Goal: Task Accomplishment & Management: Manage account settings

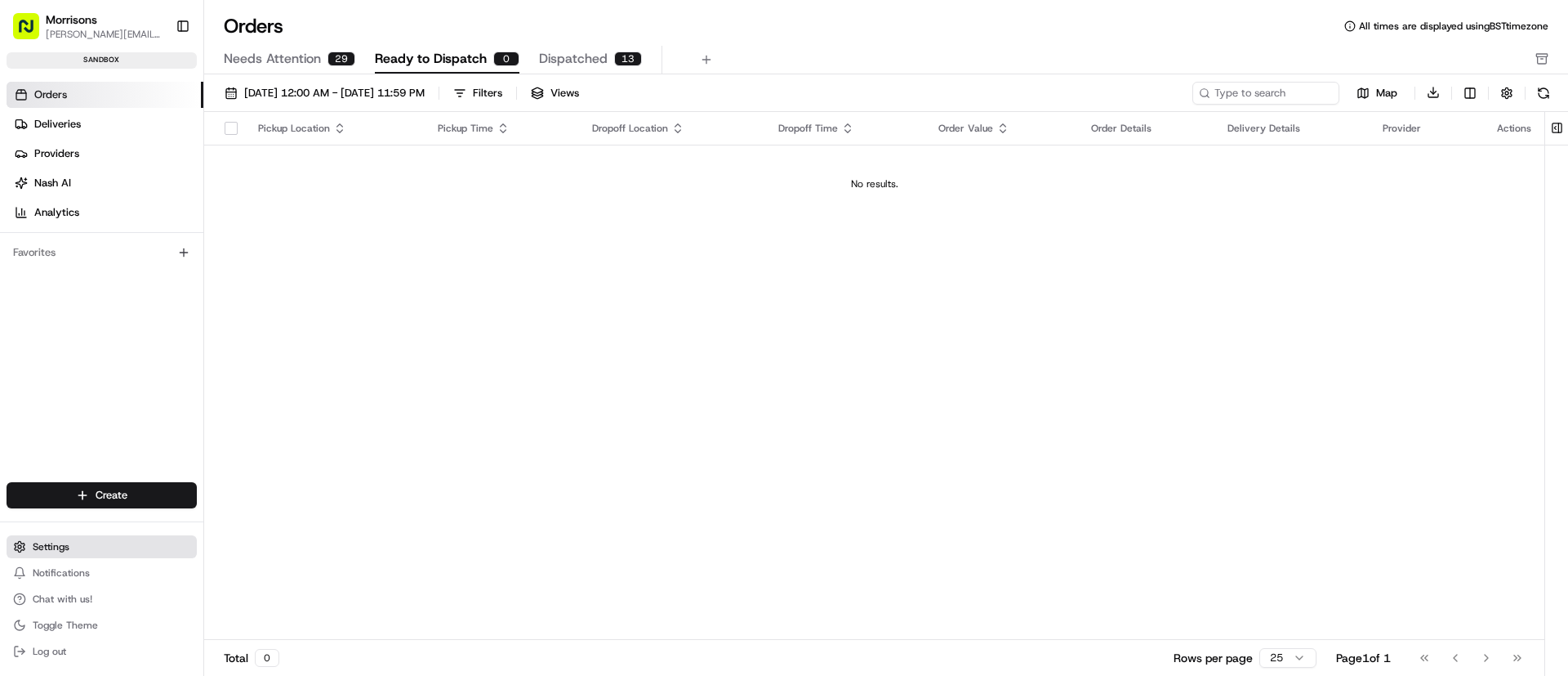
click at [48, 543] on span "Settings" at bounding box center [51, 546] width 37 height 13
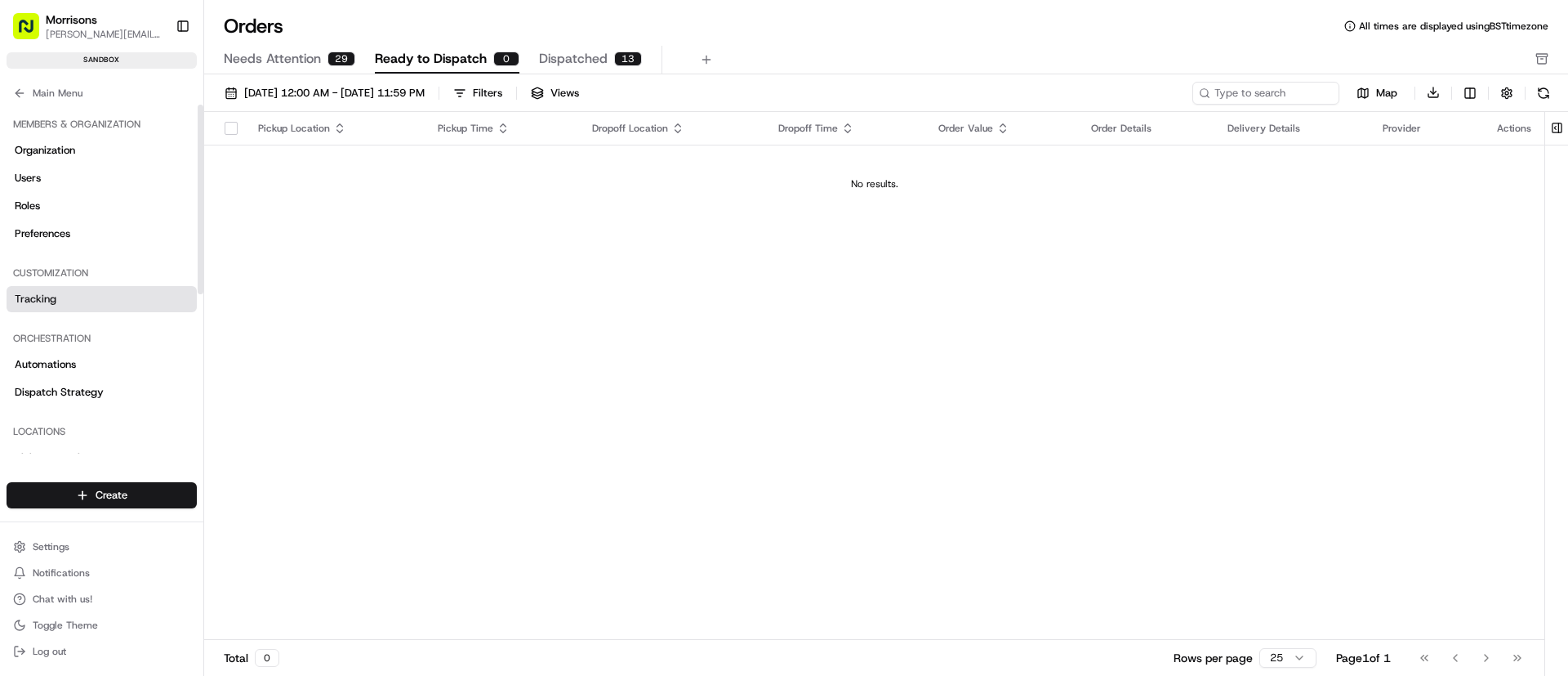
click at [48, 302] on span "Tracking" at bounding box center [35, 299] width 41 height 15
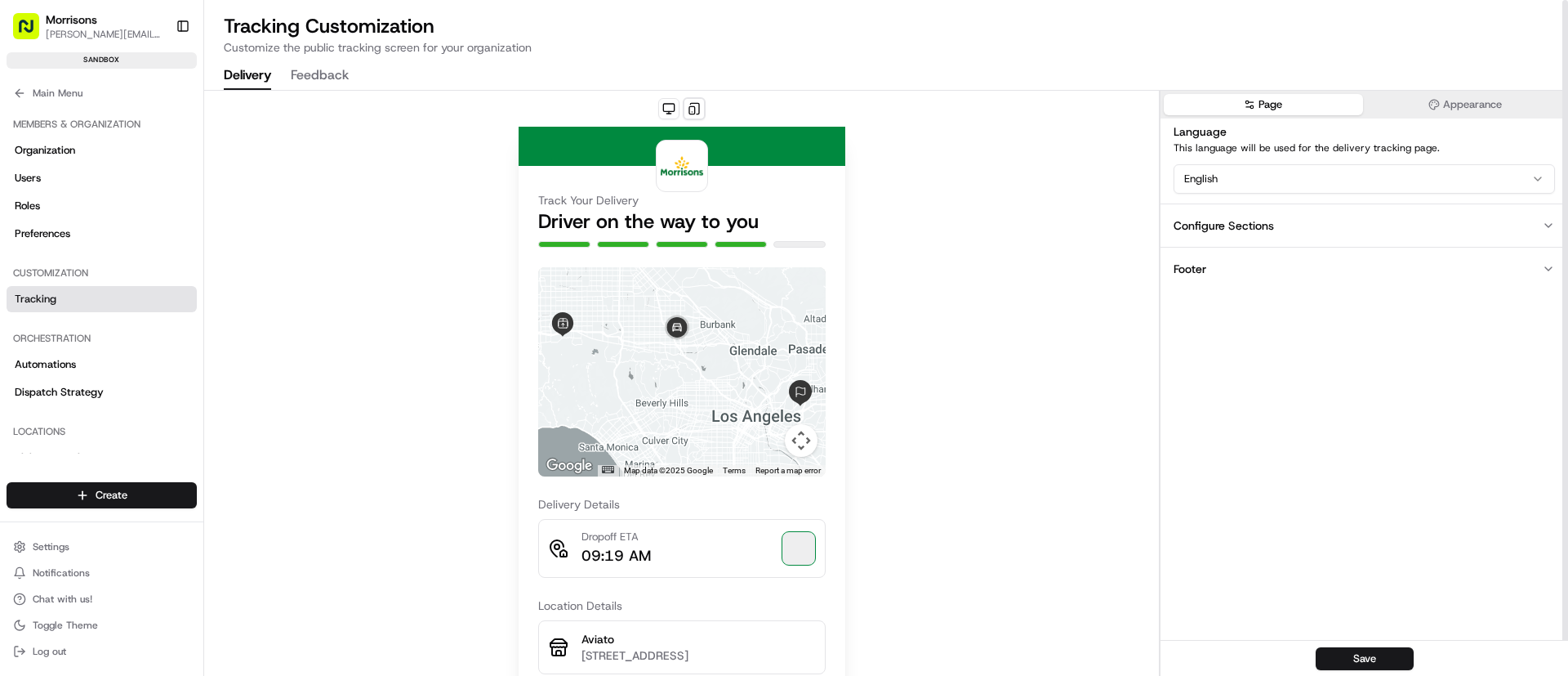
click at [1470, 103] on button "Appearance" at bounding box center [1466, 104] width 200 height 22
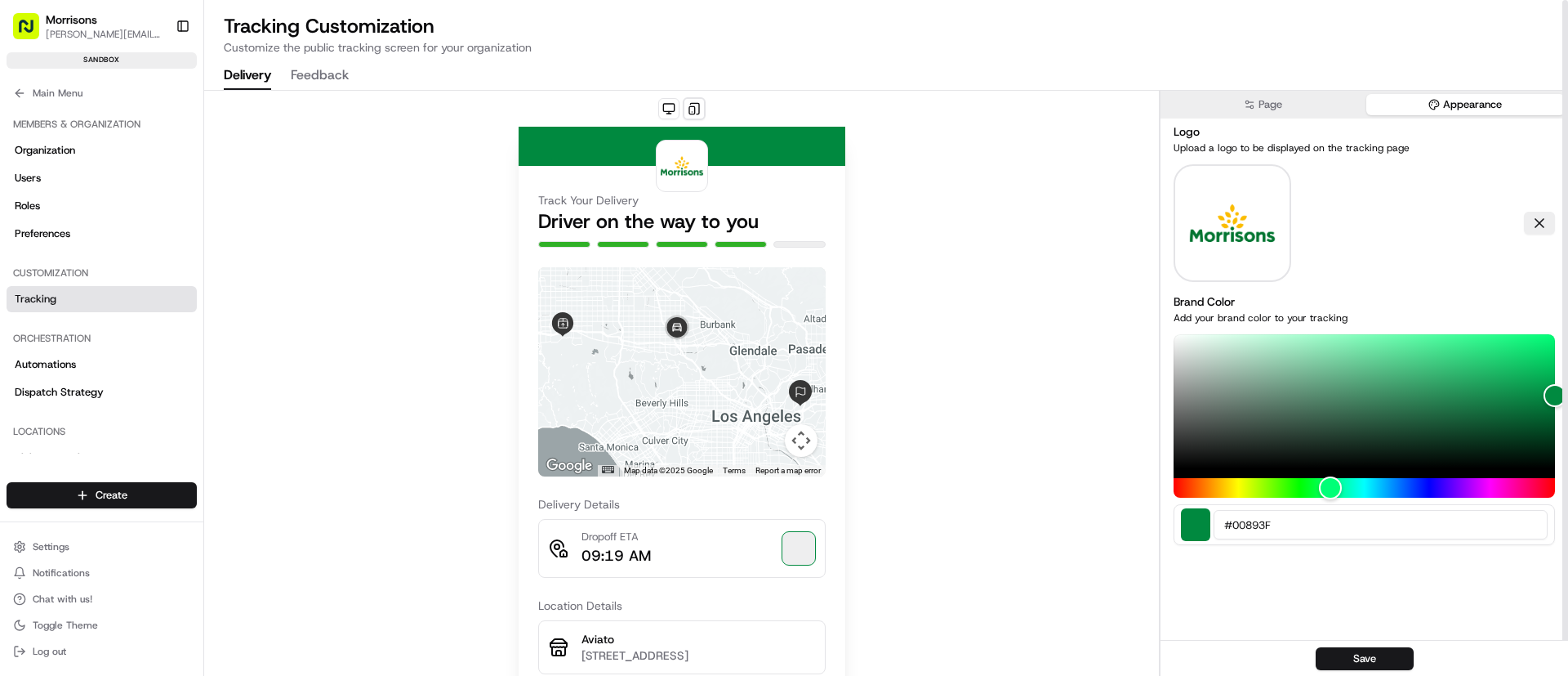
click at [1228, 215] on img at bounding box center [1232, 223] width 88 height 118
click at [1538, 221] on button at bounding box center [1539, 223] width 31 height 23
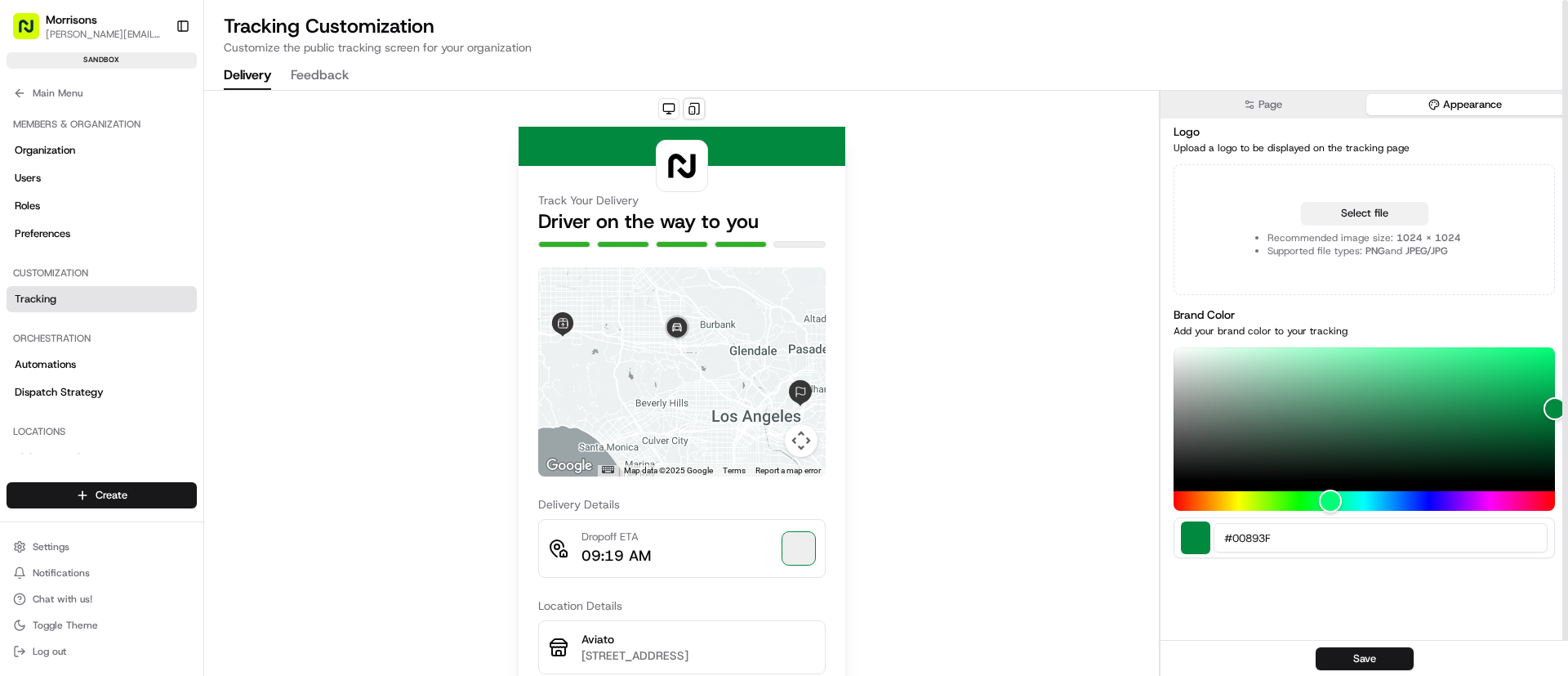
click at [1392, 214] on button "Select file" at bounding box center [1364, 213] width 127 height 23
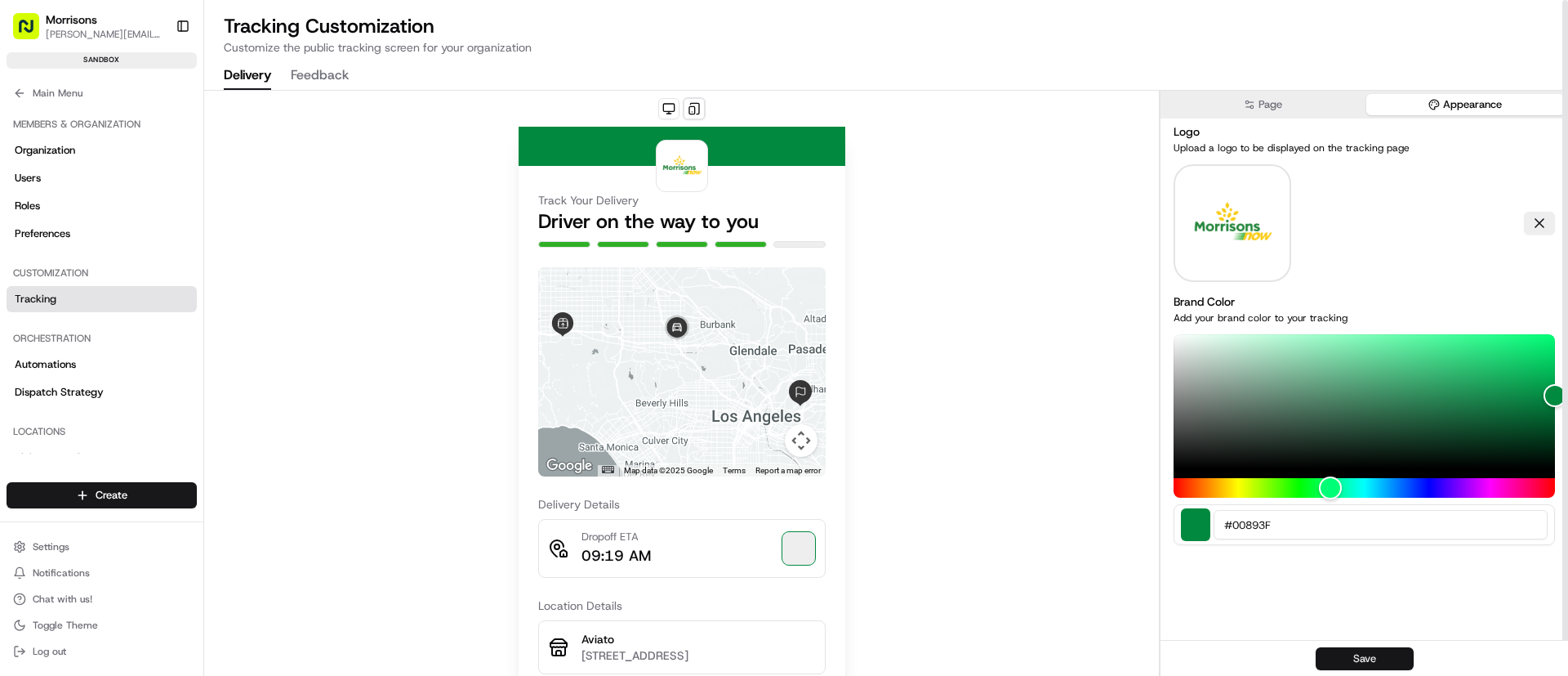
click at [1357, 661] on button "Save" at bounding box center [1365, 658] width 98 height 23
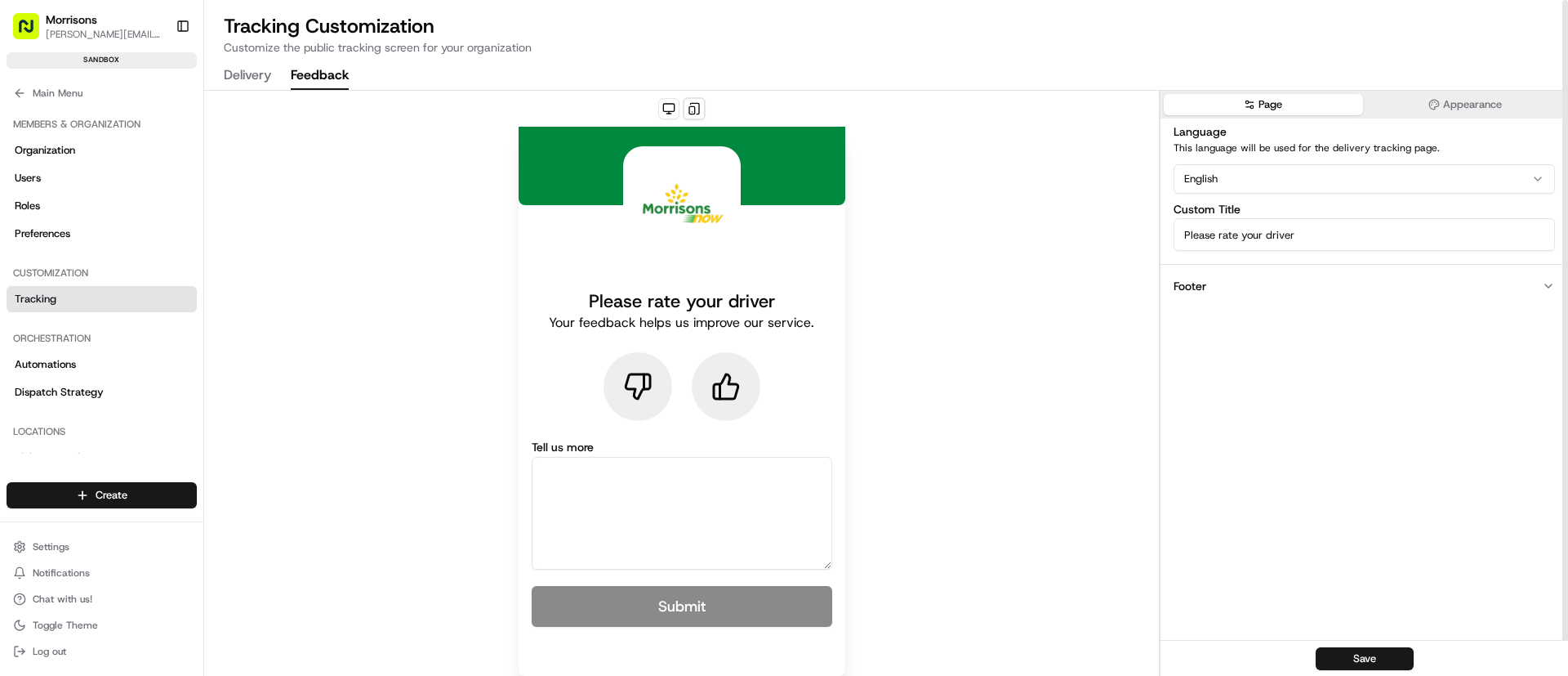
click at [304, 69] on button "Feedback" at bounding box center [319, 76] width 58 height 28
